Goal: Task Accomplishment & Management: Use online tool/utility

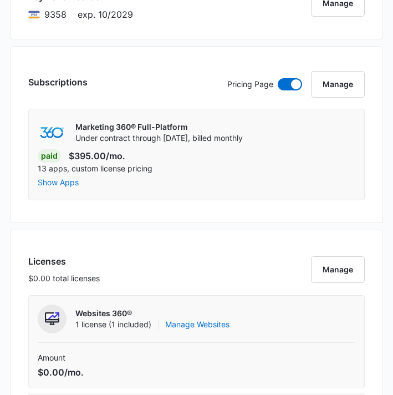
scroll to position [727, 0]
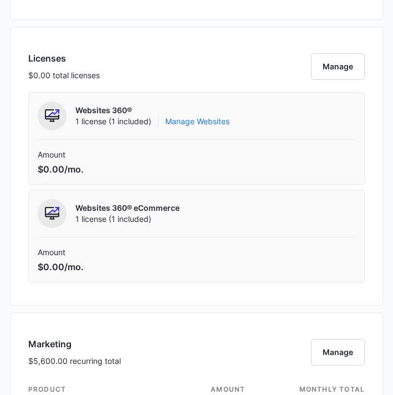
click at [207, 121] on link "Manage Websites" at bounding box center [197, 121] width 64 height 11
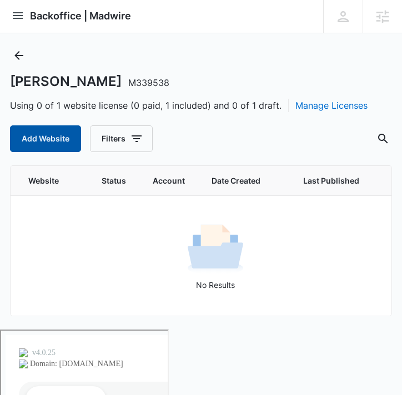
click at [57, 135] on button "Add Website" at bounding box center [45, 138] width 71 height 27
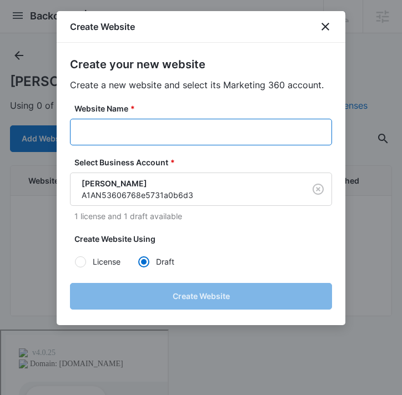
click at [180, 121] on input "Website Name *" at bounding box center [201, 132] width 262 height 27
paste input "M339538"
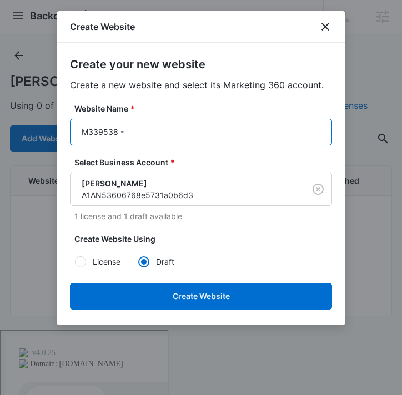
paste input "[PERSON_NAME]"
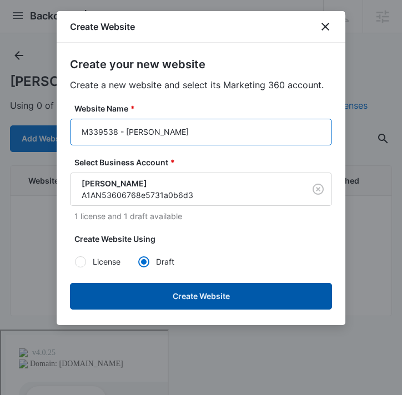
type input "M339538 - Heldai Aguilar"
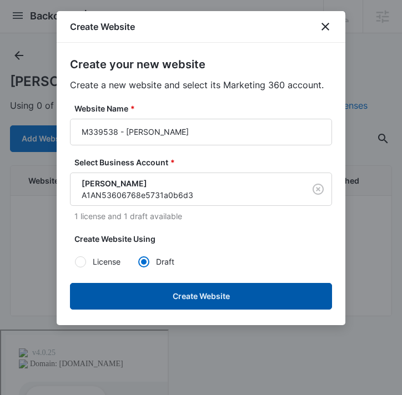
click at [169, 288] on button "Create Website" at bounding box center [201, 296] width 262 height 27
